Goal: Task Accomplishment & Management: Use online tool/utility

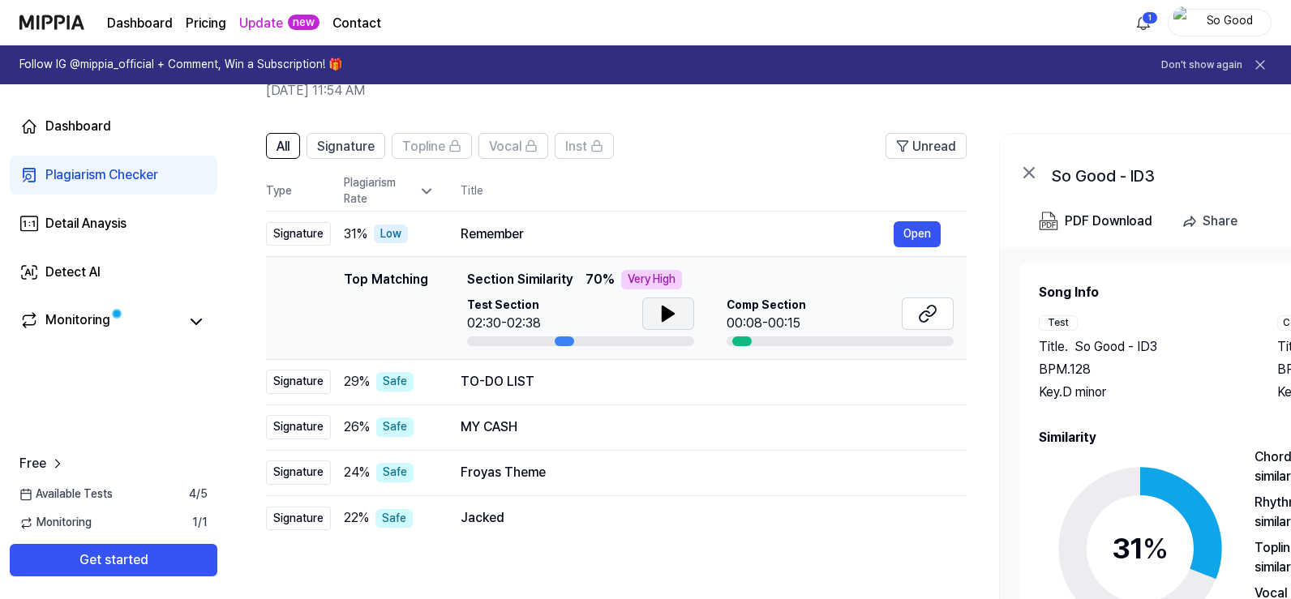
click at [686, 320] on button at bounding box center [668, 314] width 52 height 32
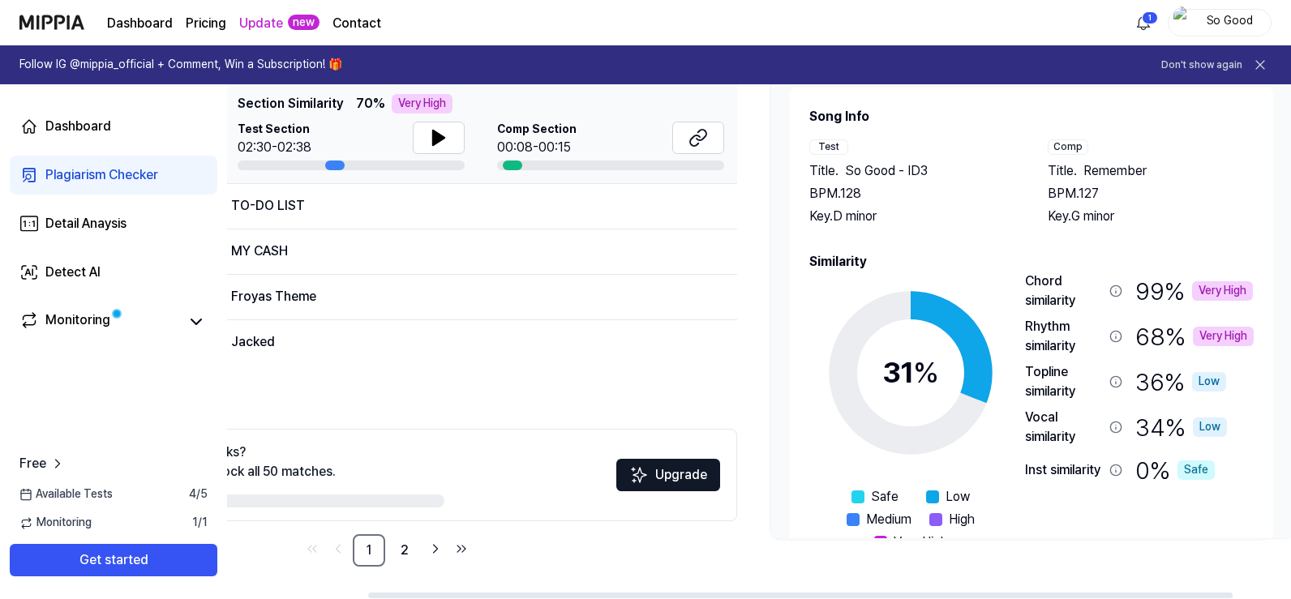
scroll to position [0, 243]
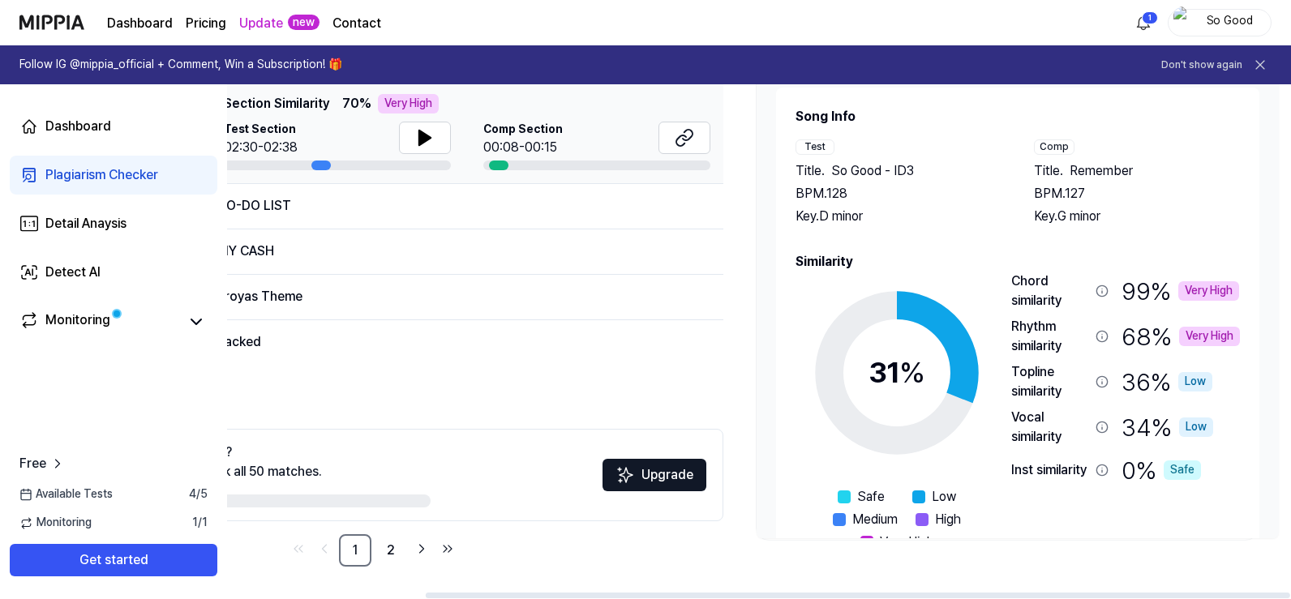
drag, startPoint x: 732, startPoint y: 593, endPoint x: 925, endPoint y: 573, distance: 194.9
click at [925, 593] on div at bounding box center [858, 596] width 865 height 6
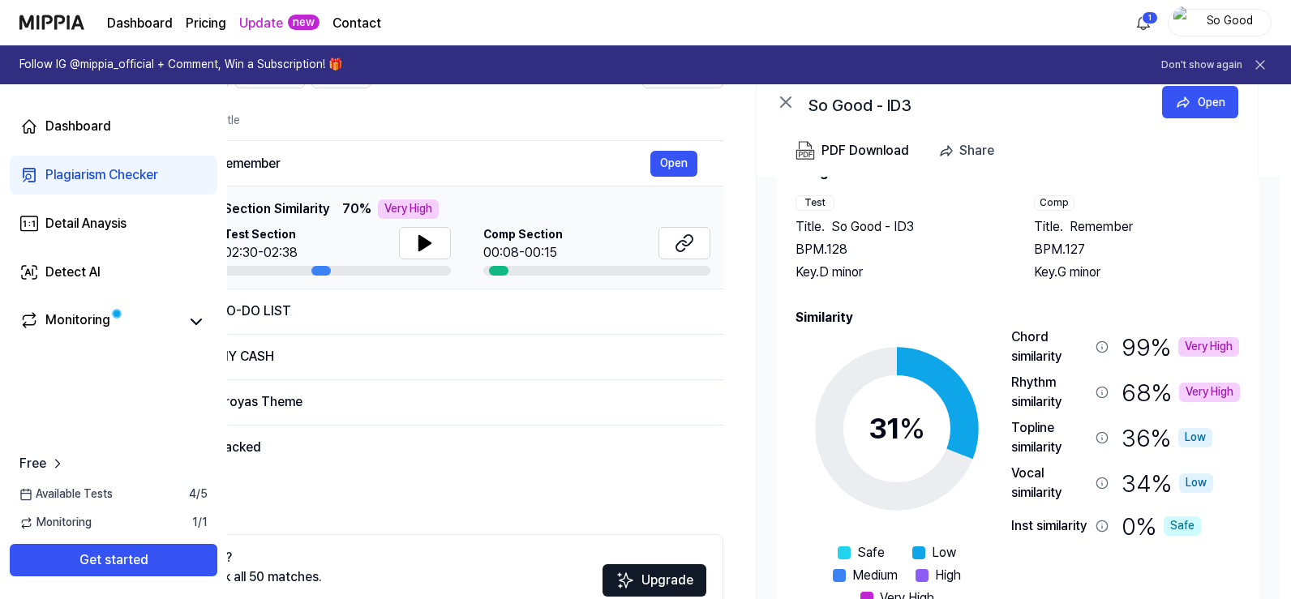
scroll to position [14, 0]
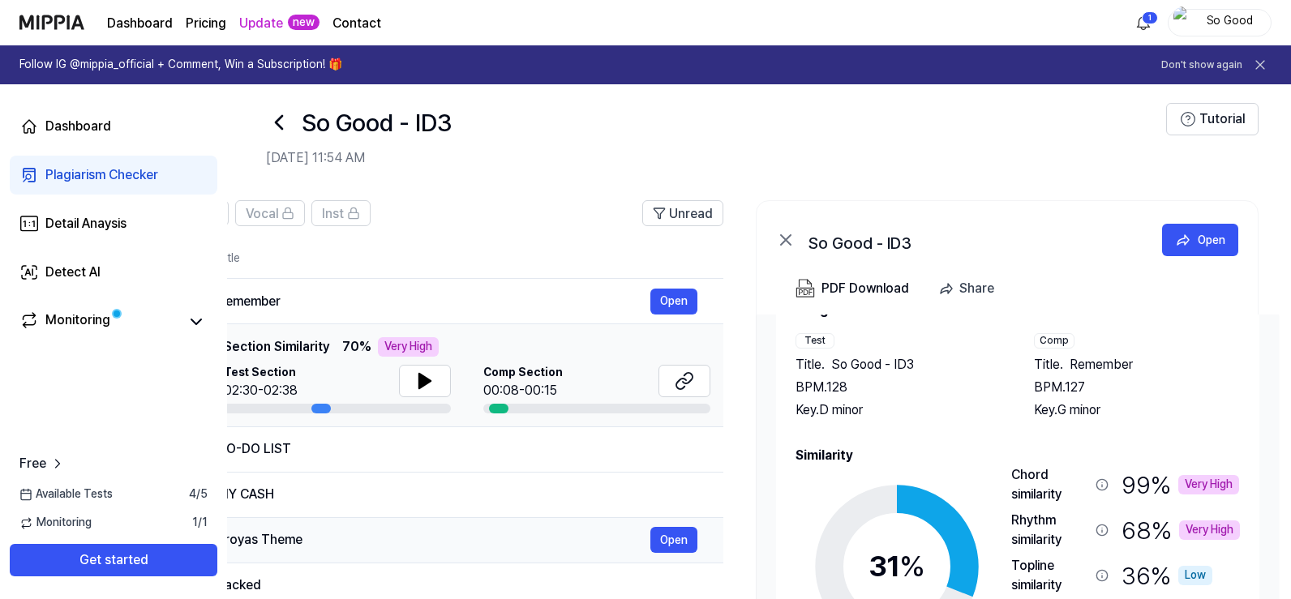
drag, startPoint x: 1043, startPoint y: 594, endPoint x: 561, endPoint y: 560, distance: 483.0
click at [561, 561] on div "All Signature Topline Vocal Inst Unread All Signature Topline Vocal Inst Type P…" at bounding box center [637, 513] width 1307 height 659
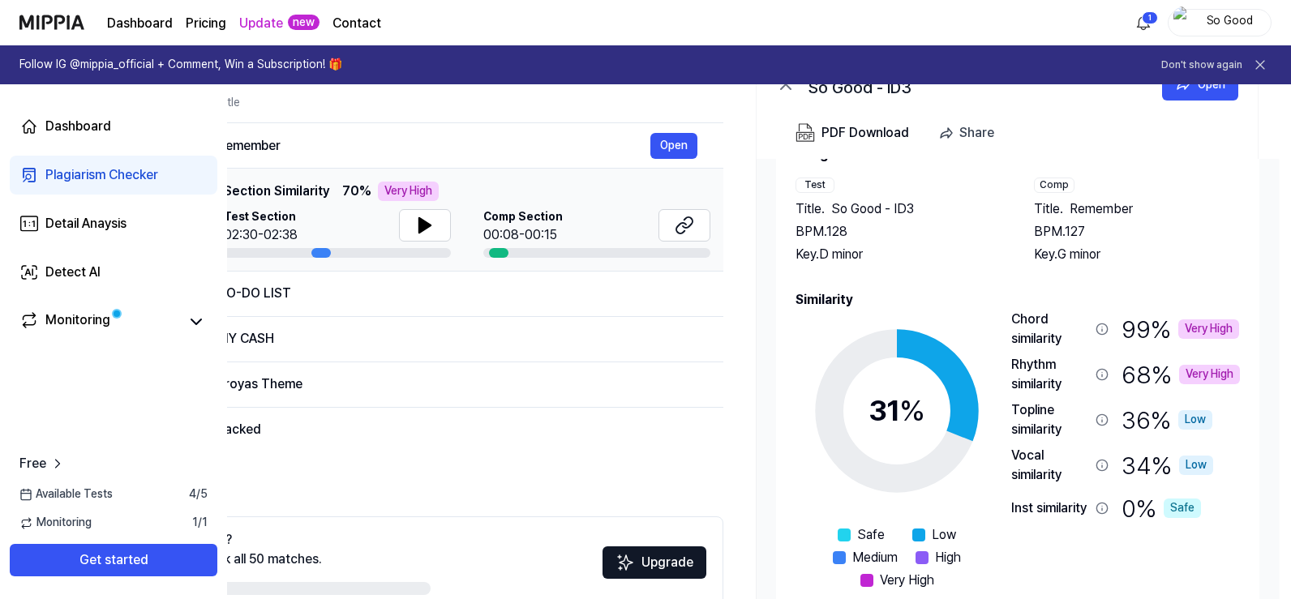
scroll to position [176, 0]
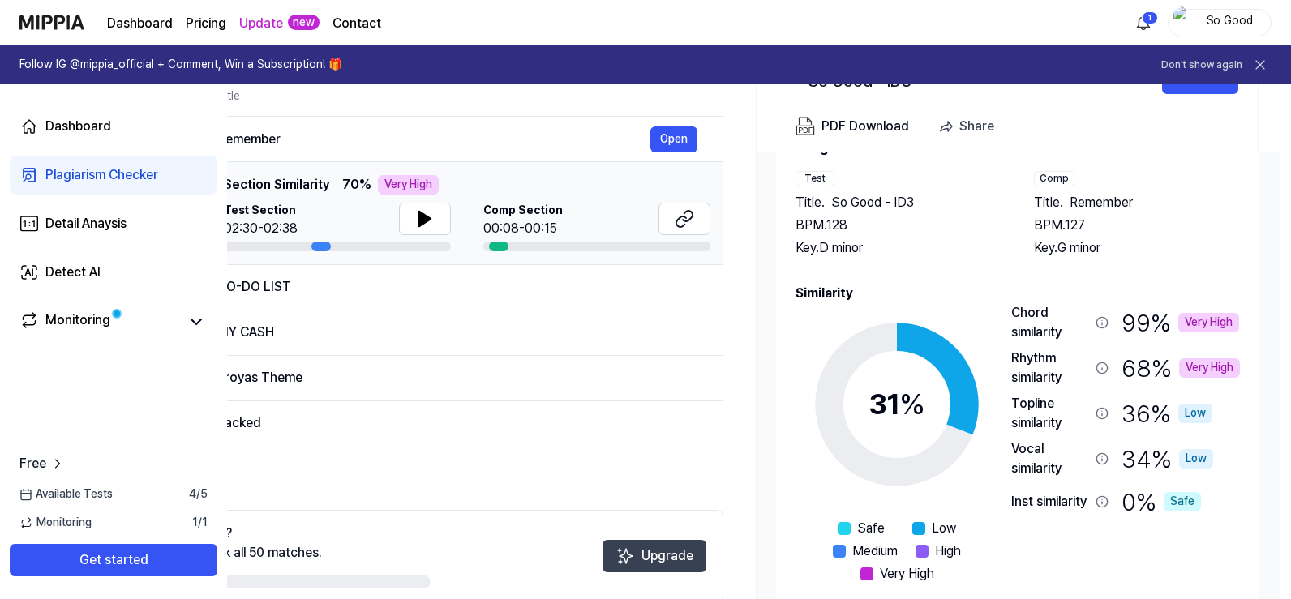
drag, startPoint x: 311, startPoint y: 588, endPoint x: 693, endPoint y: 569, distance: 382.5
click at [693, 569] on div "Want to see more similar tracks? Upgrade to Premium and unlock all 50 matches. …" at bounding box center [373, 556] width 701 height 92
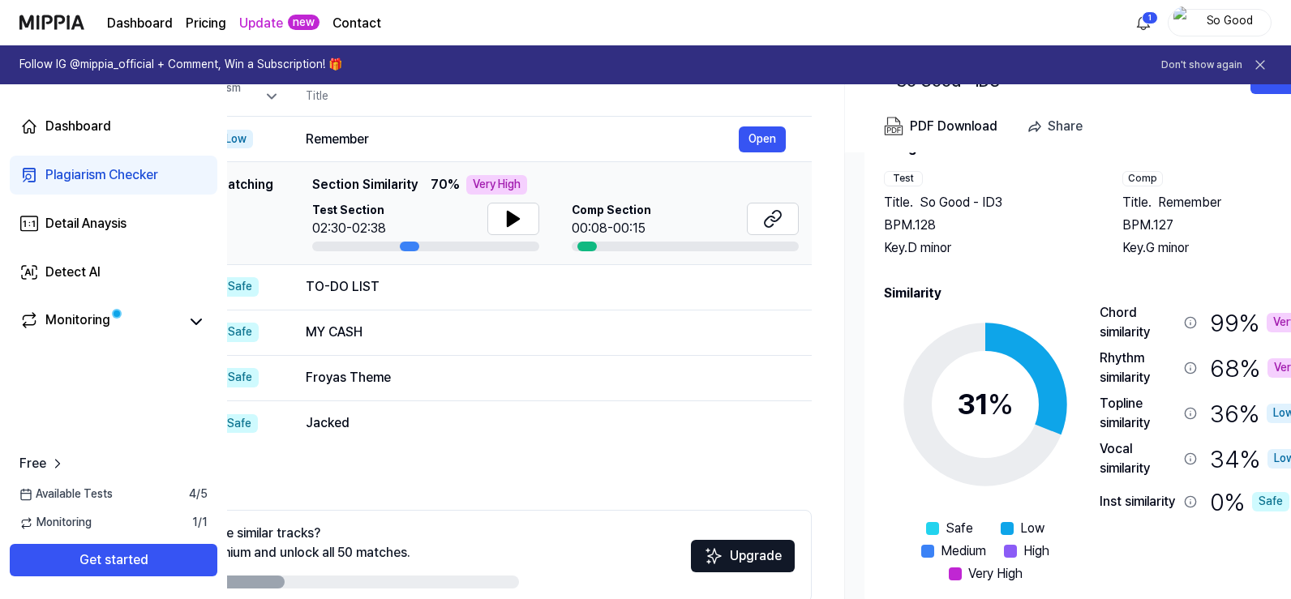
scroll to position [0, 0]
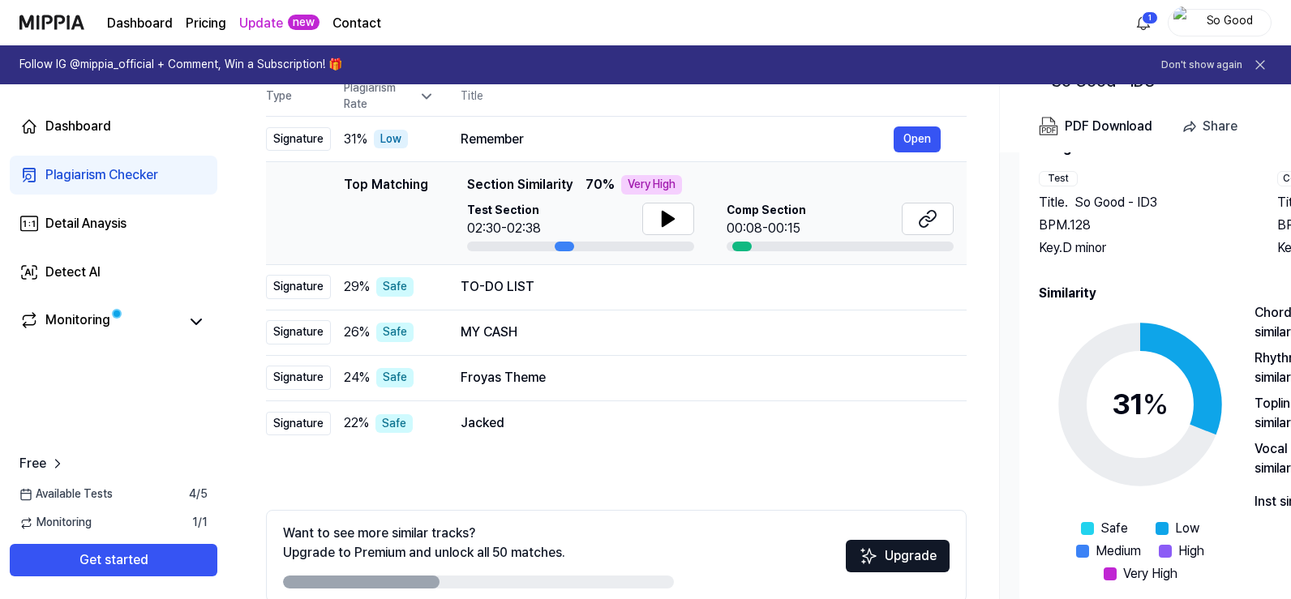
drag, startPoint x: 349, startPoint y: 584, endPoint x: 967, endPoint y: 601, distance: 618.3
click at [967, 423] on html "Dashboard Pricing Update new Contact 1 So Good Follow IG @mippia_official + Com…" at bounding box center [645, 123] width 1291 height 599
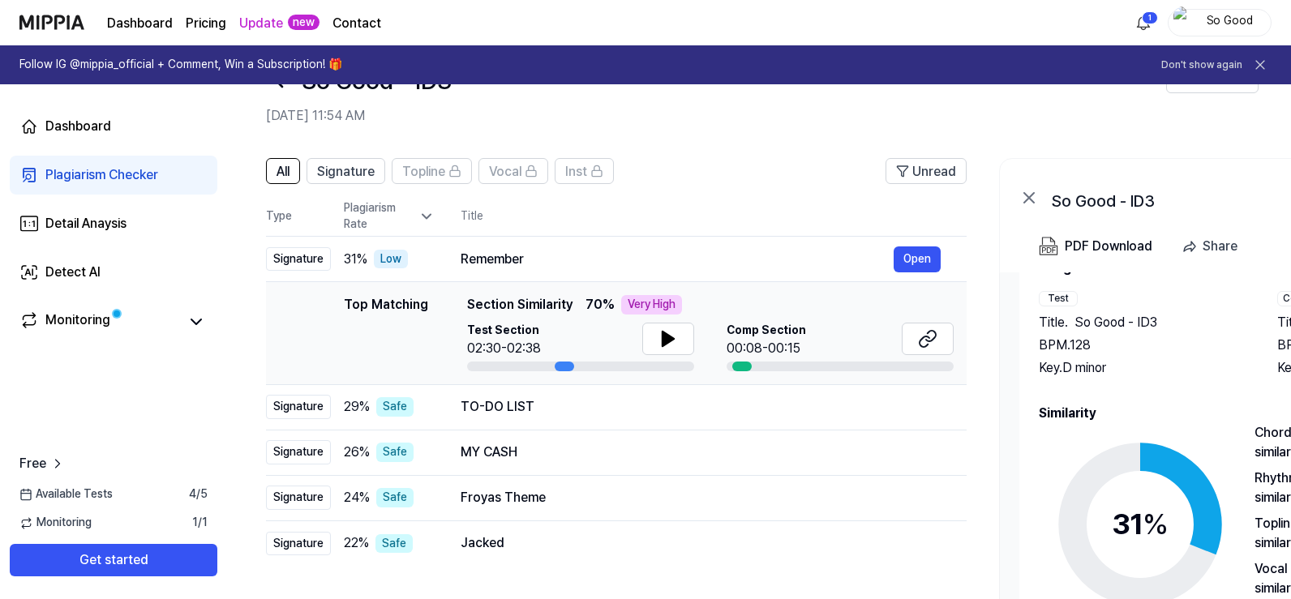
scroll to position [81, 0]
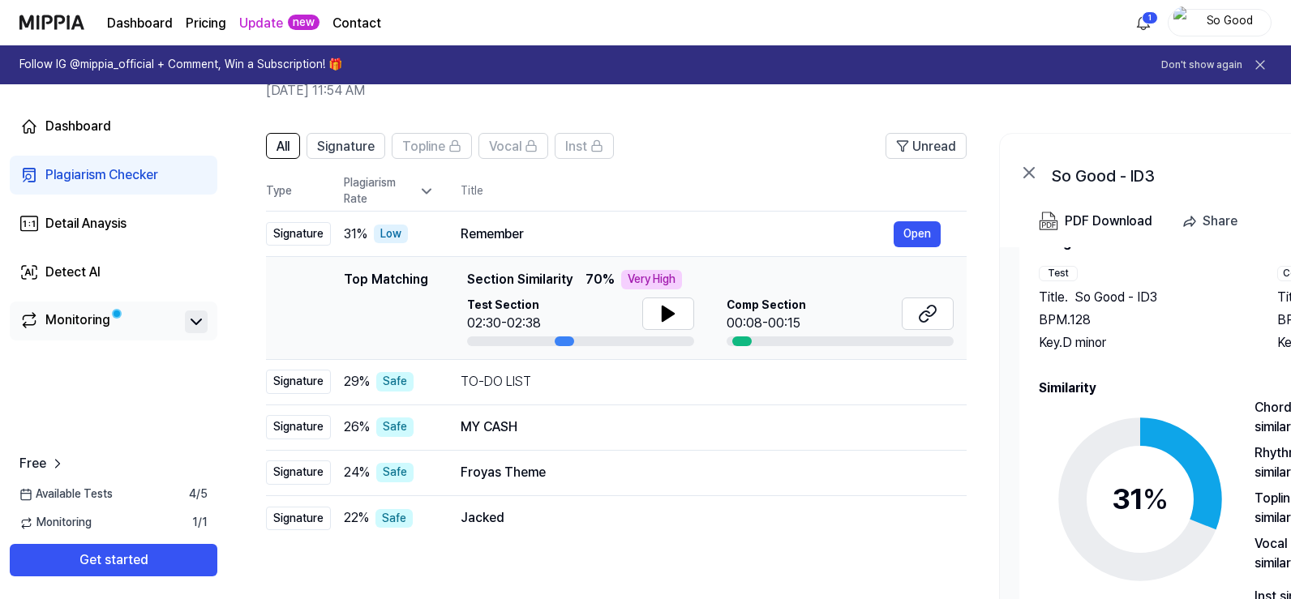
click at [192, 325] on icon at bounding box center [196, 321] width 19 height 19
click at [109, 321] on div "Monitoring" at bounding box center [77, 322] width 65 height 23
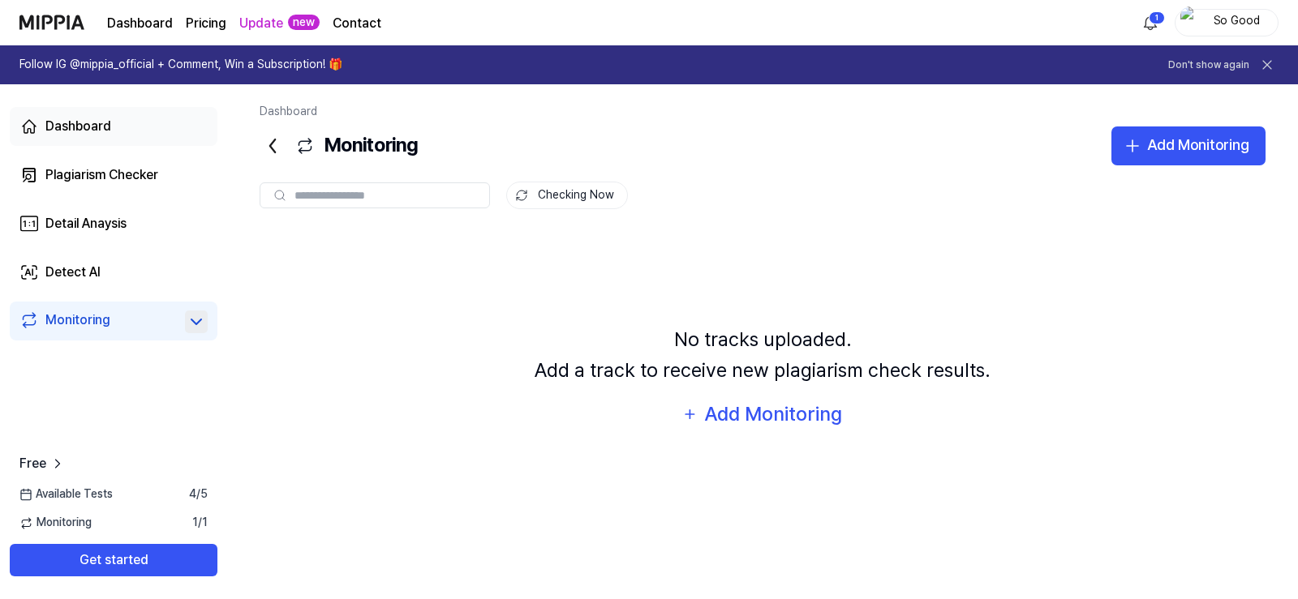
click at [88, 131] on div "Dashboard" at bounding box center [78, 126] width 66 height 19
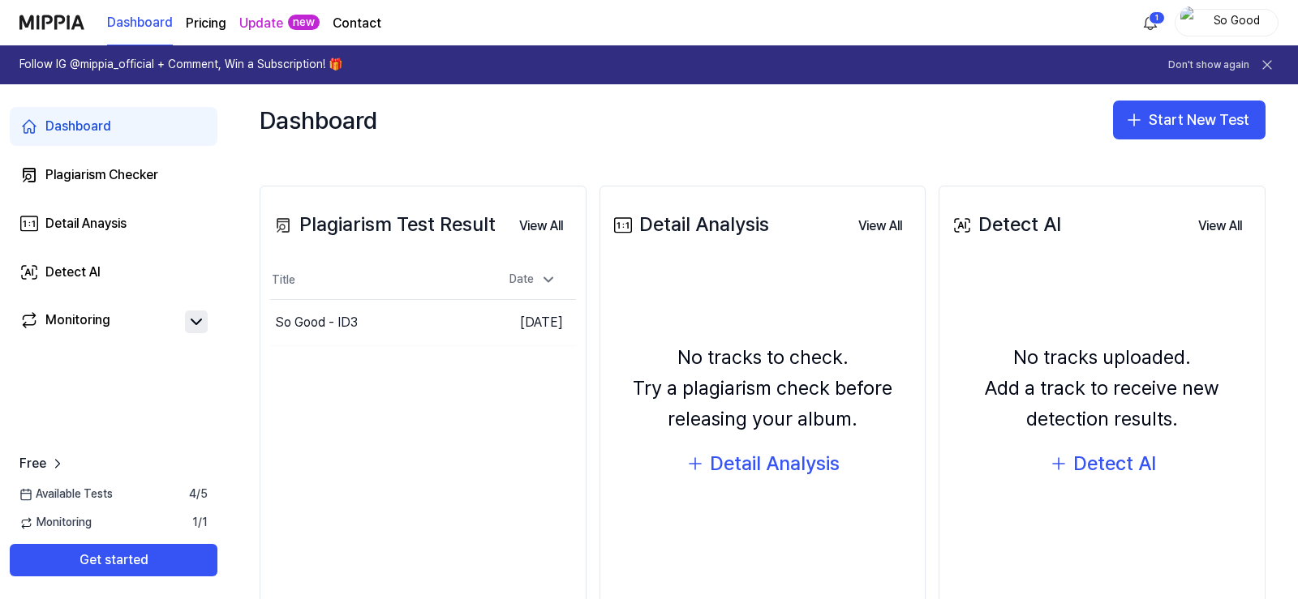
scroll to position [162, 0]
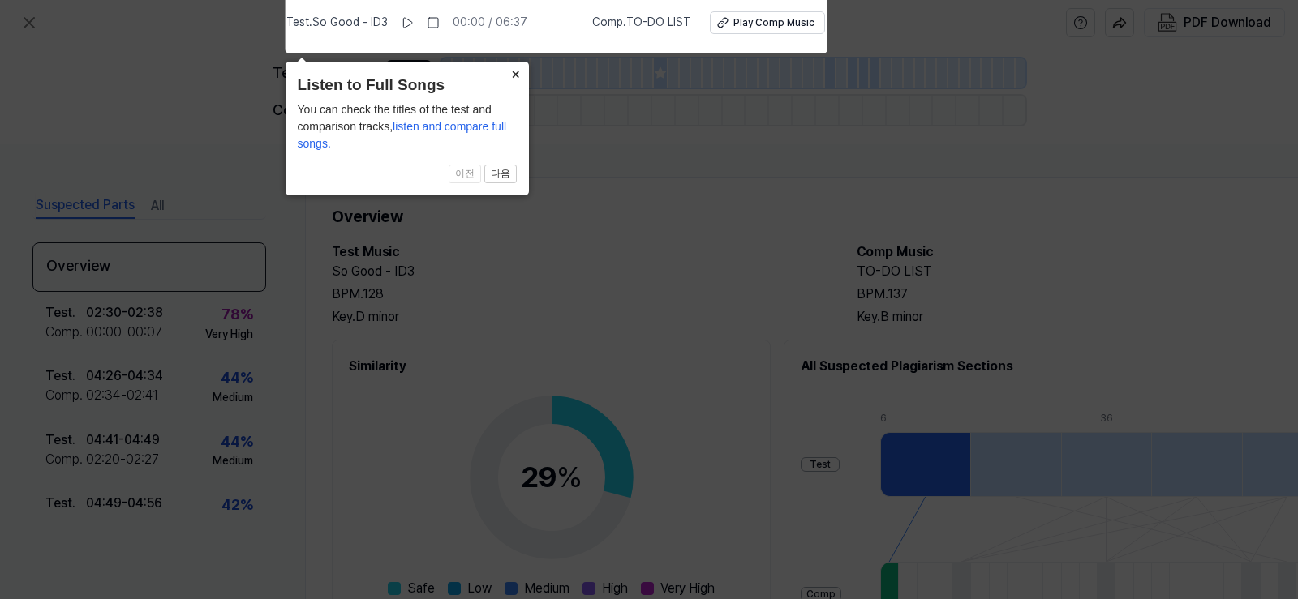
click at [521, 70] on button "×" at bounding box center [516, 73] width 26 height 23
